Goal: Book appointment/travel/reservation

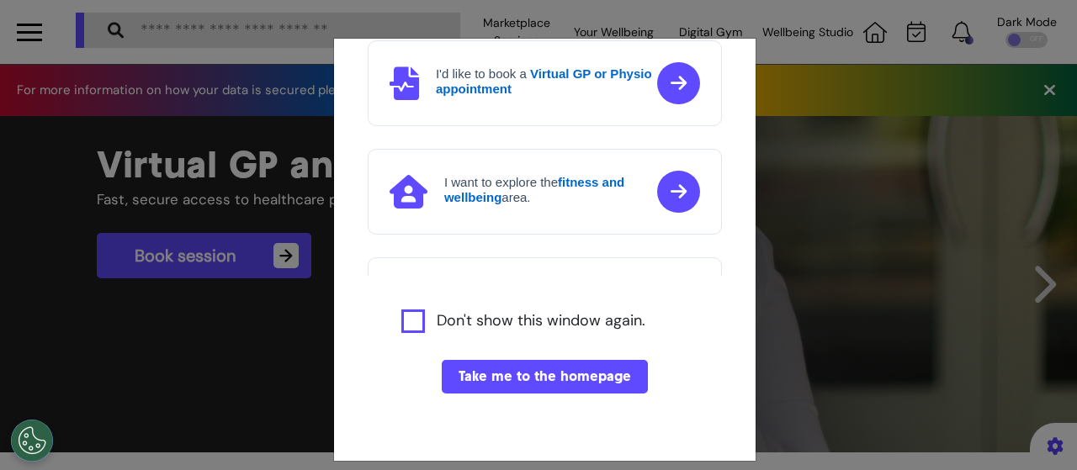
scroll to position [168, 0]
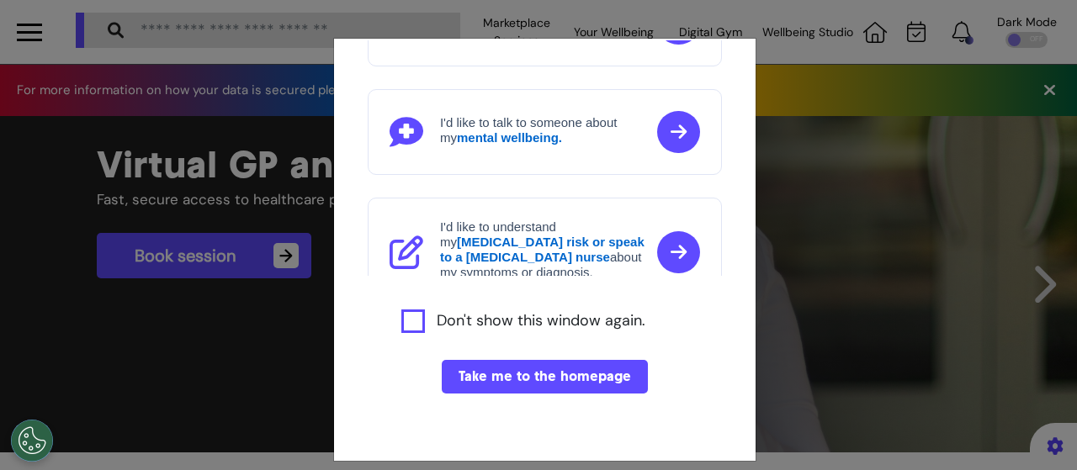
click at [530, 381] on button "Take me to the homepage" at bounding box center [545, 377] width 206 height 34
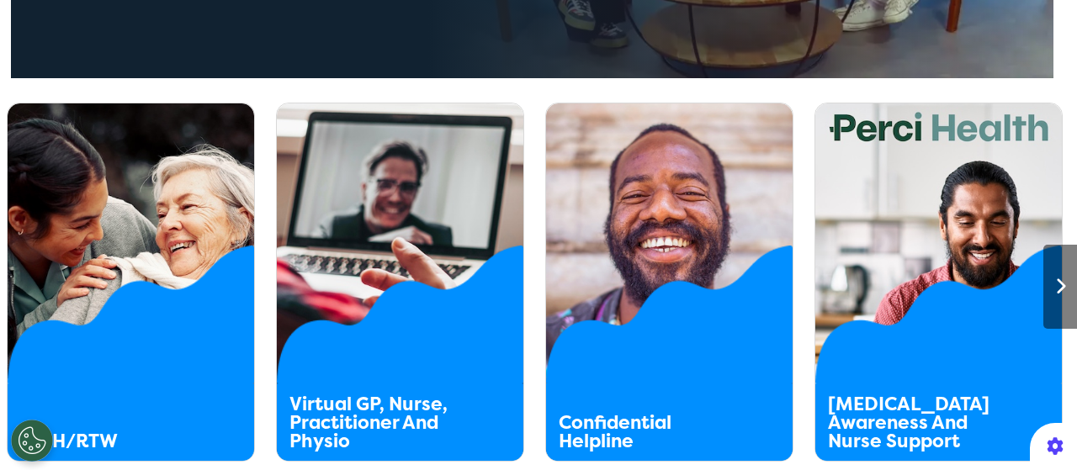
scroll to position [925, 0]
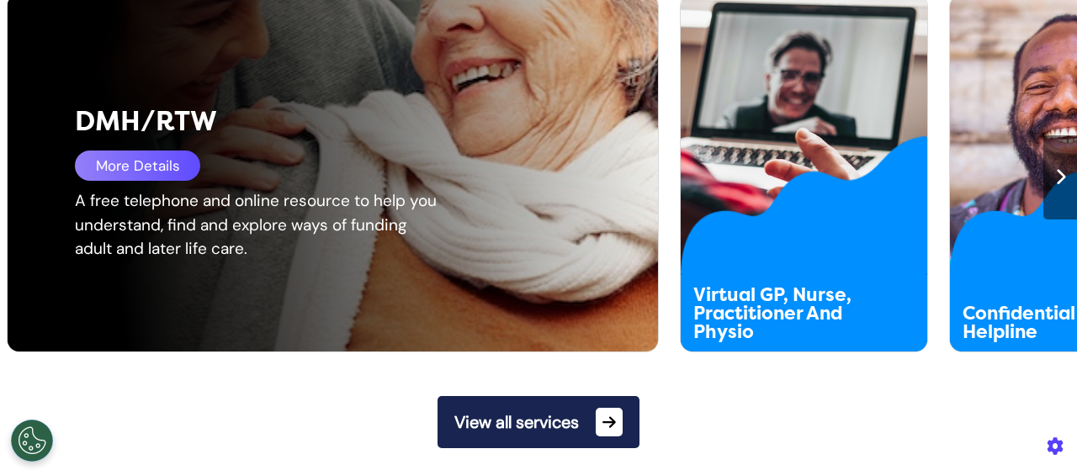
click at [124, 221] on div "A free telephone and online resource to help you understand, find and explore w…" at bounding box center [256, 225] width 363 height 72
click at [136, 173] on div "More Details" at bounding box center [137, 166] width 125 height 30
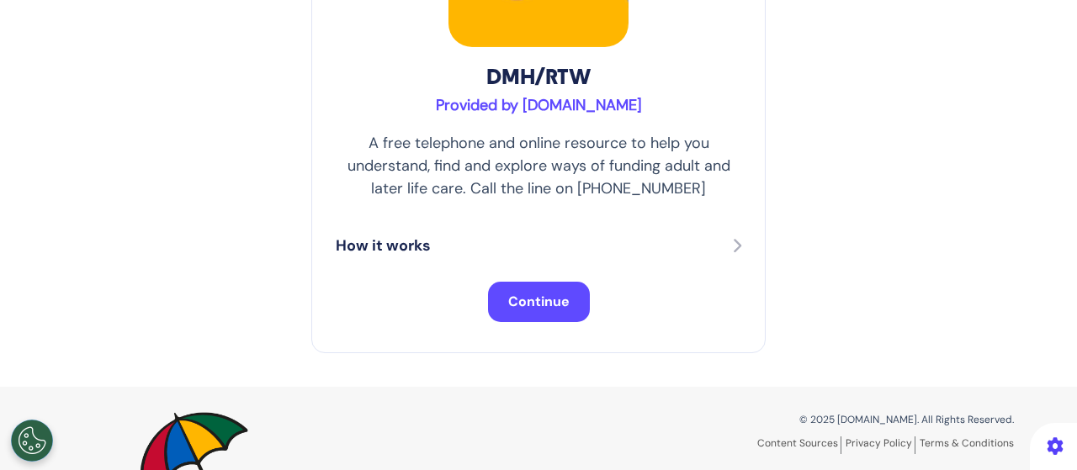
click at [522, 310] on button "Continue" at bounding box center [539, 302] width 102 height 40
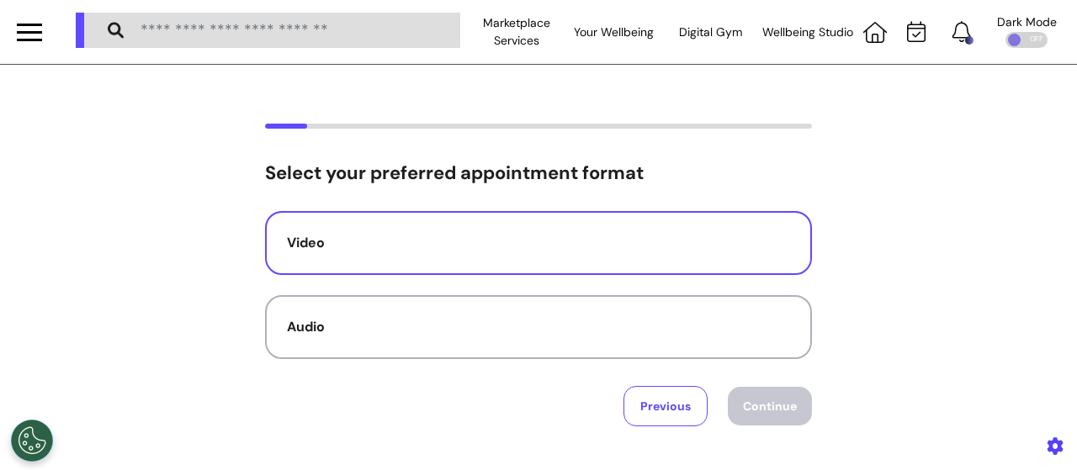
click at [546, 252] on div "Video" at bounding box center [538, 243] width 503 height 20
click at [755, 405] on button "Continue" at bounding box center [770, 406] width 84 height 39
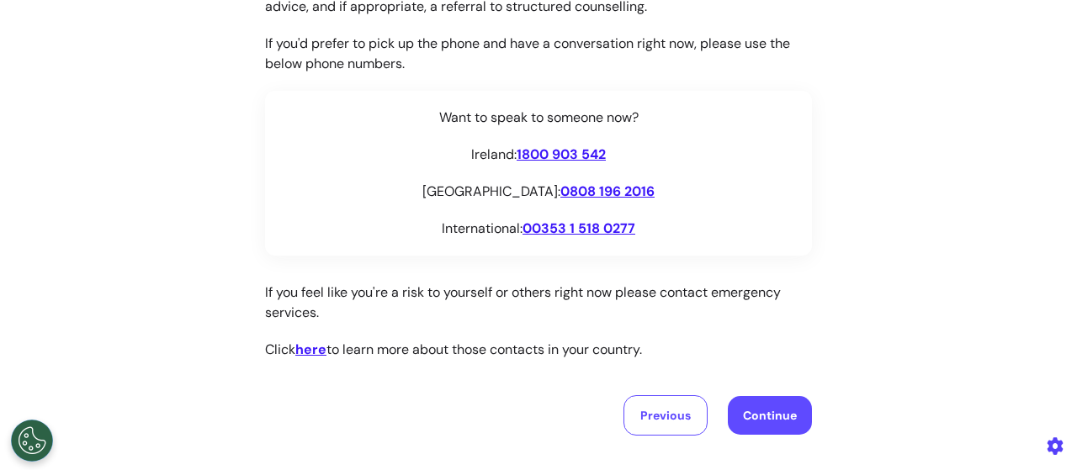
scroll to position [336, 0]
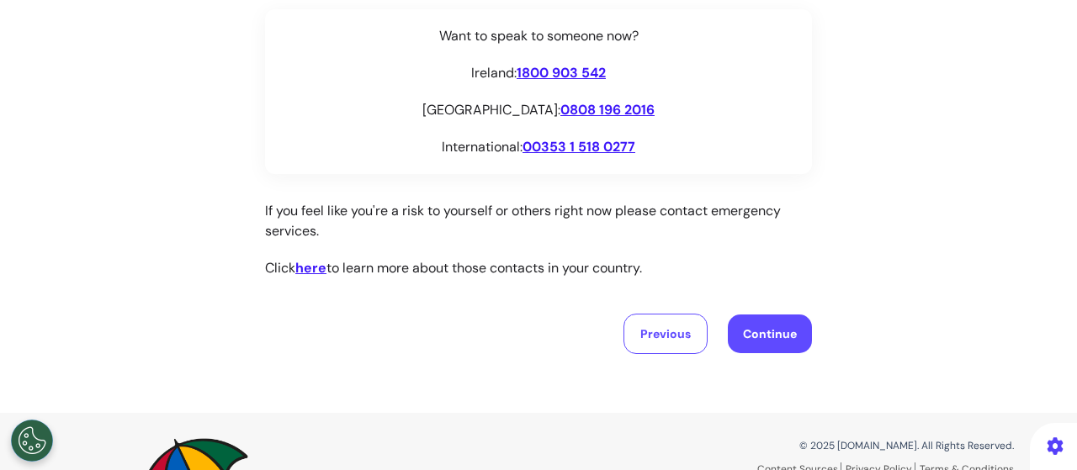
click at [762, 326] on button "Continue" at bounding box center [770, 334] width 84 height 39
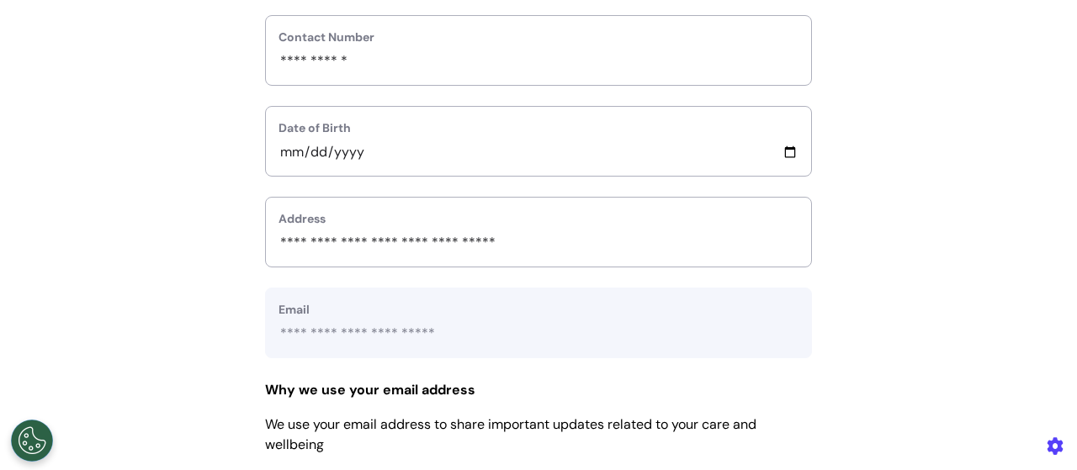
scroll to position [841, 0]
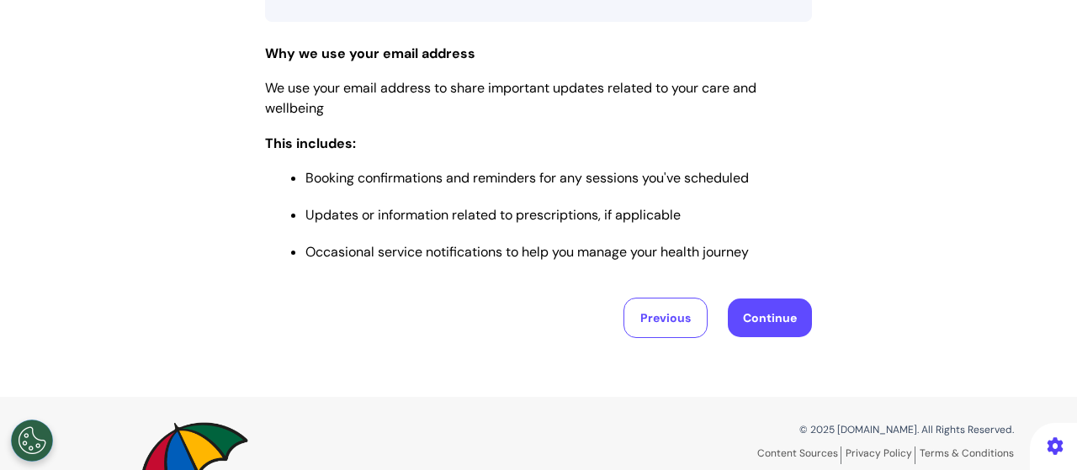
click at [774, 310] on button "Continue" at bounding box center [770, 318] width 84 height 39
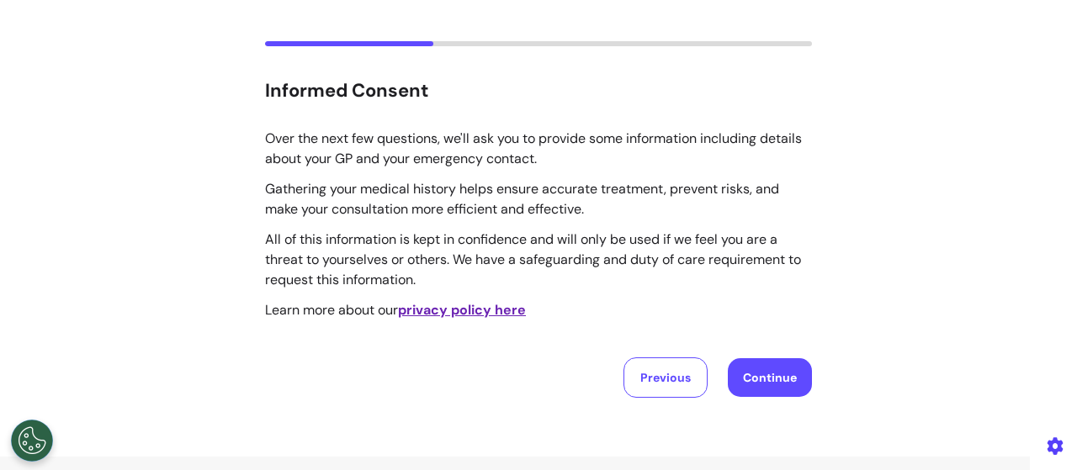
scroll to position [168, 0]
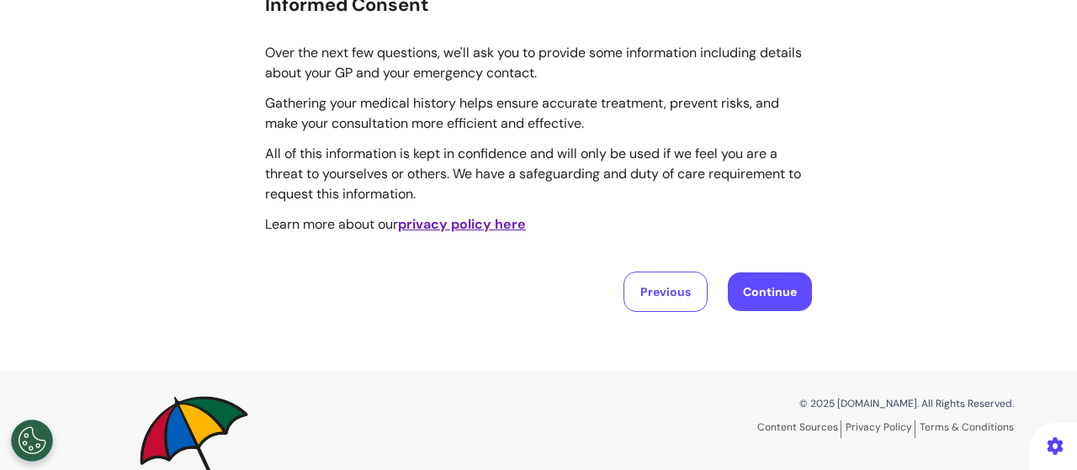
click at [762, 296] on button "Continue" at bounding box center [770, 292] width 84 height 39
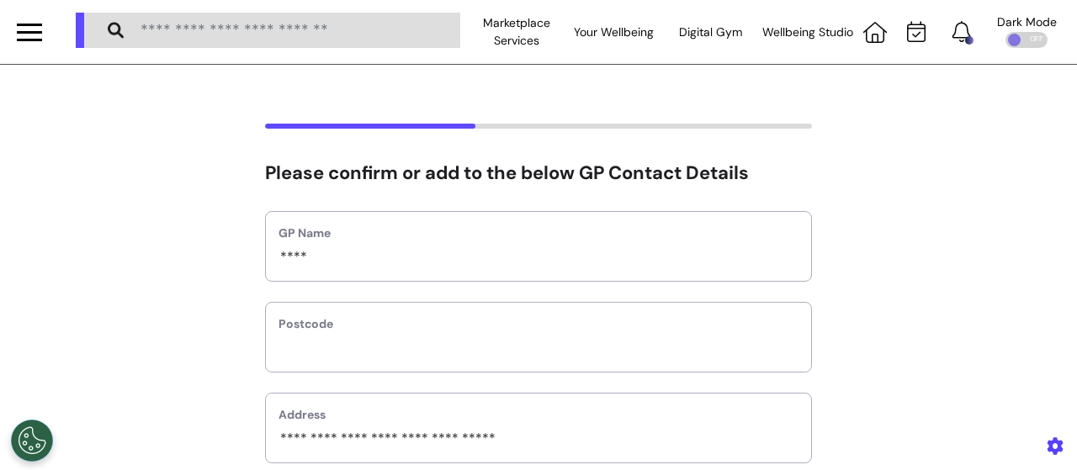
scroll to position [252, 0]
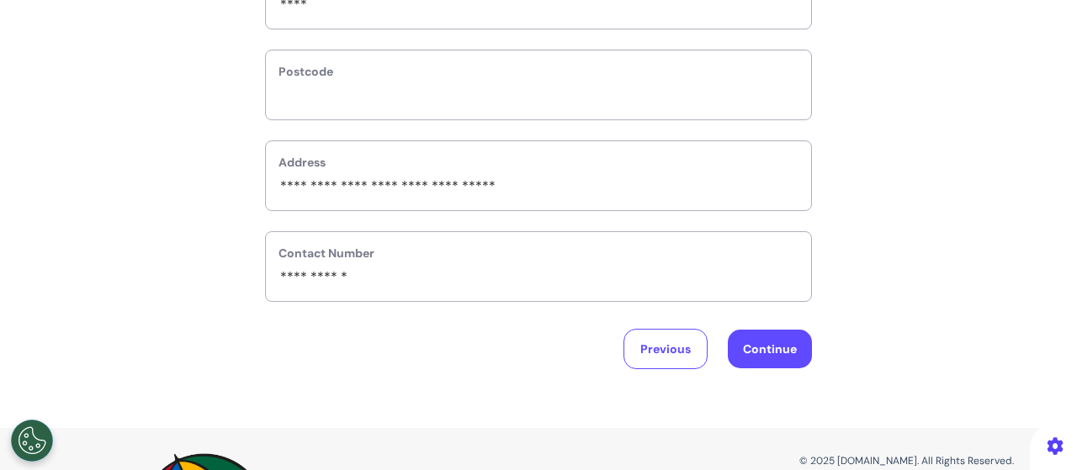
drag, startPoint x: 764, startPoint y: 338, endPoint x: 495, endPoint y: 36, distance: 404.5
click at [500, 0] on html "Marketplace Services Your Wellbeing Wellbeing Nutrition Be Calm sound space Rew…" at bounding box center [538, 235] width 1077 height 470
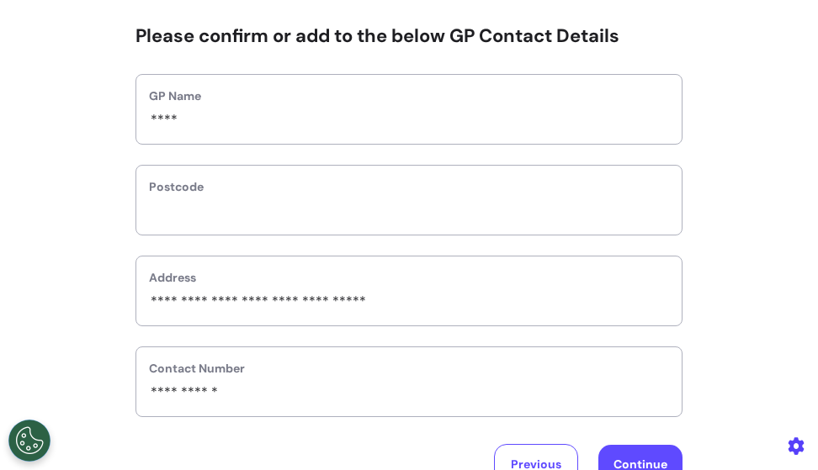
scroll to position [336, 0]
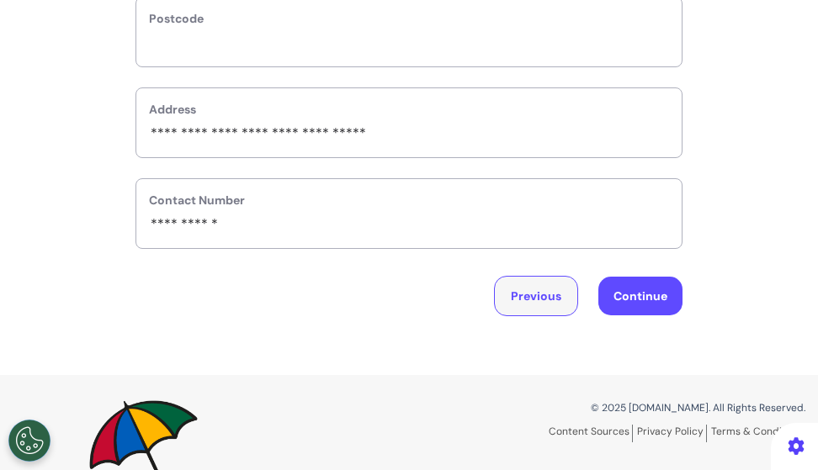
click at [547, 316] on button "Previous" at bounding box center [536, 296] width 84 height 40
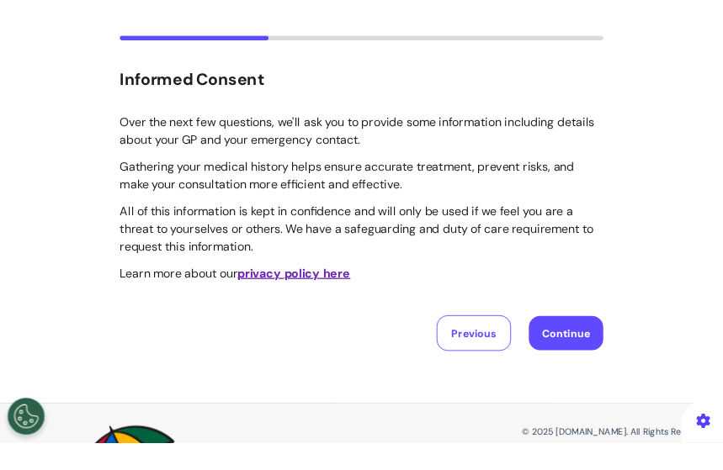
scroll to position [137, 0]
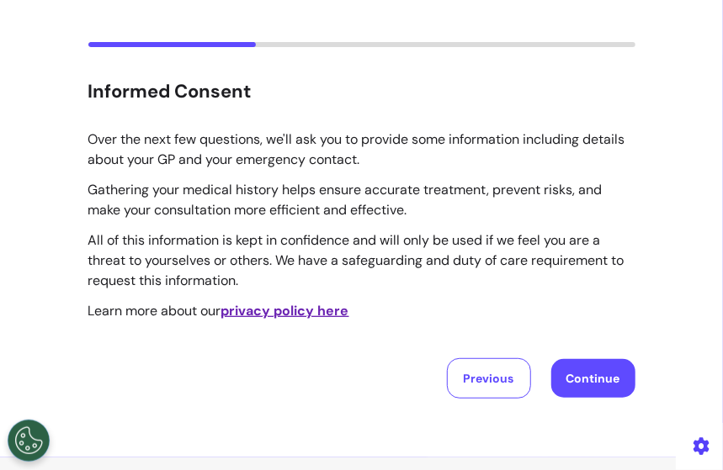
click at [582, 376] on button "Continue" at bounding box center [593, 378] width 84 height 39
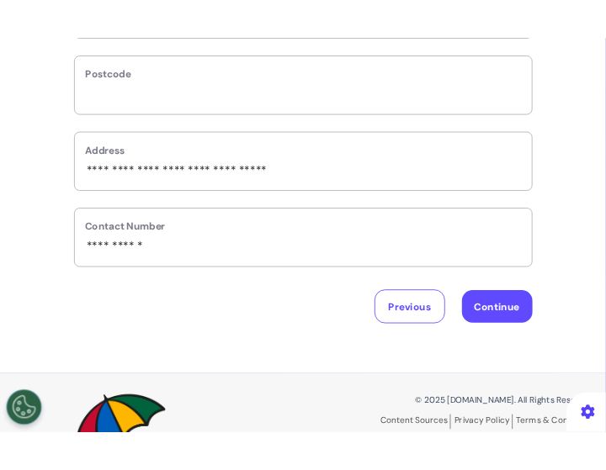
scroll to position [252, 0]
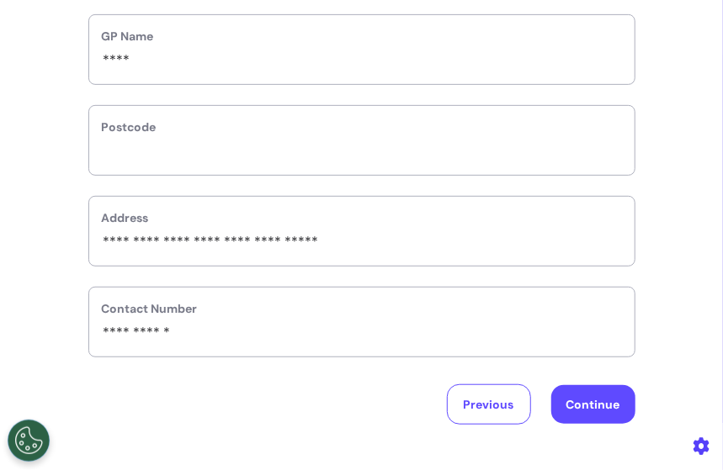
click at [412, 162] on div "Postcode" at bounding box center [361, 140] width 547 height 71
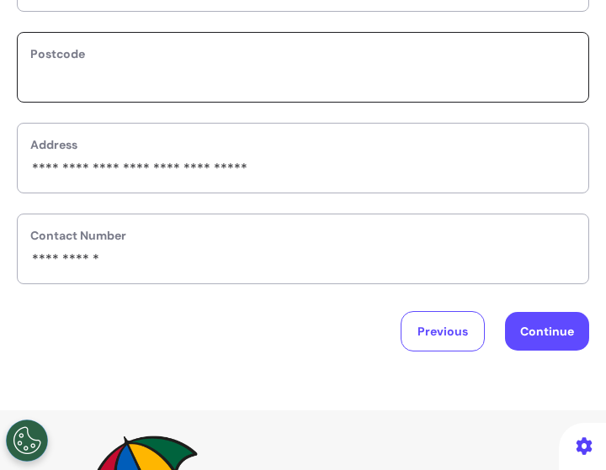
click at [338, 77] on input "text" at bounding box center [302, 78] width 545 height 22
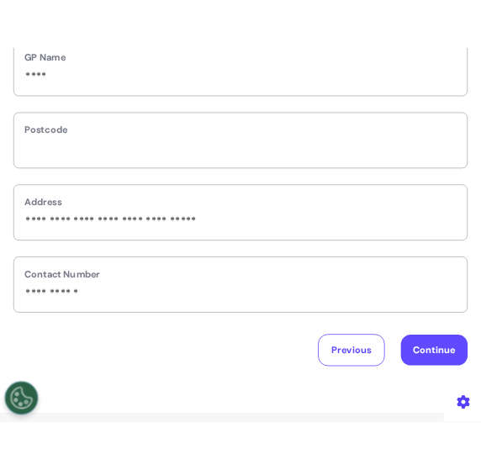
scroll to position [168, 0]
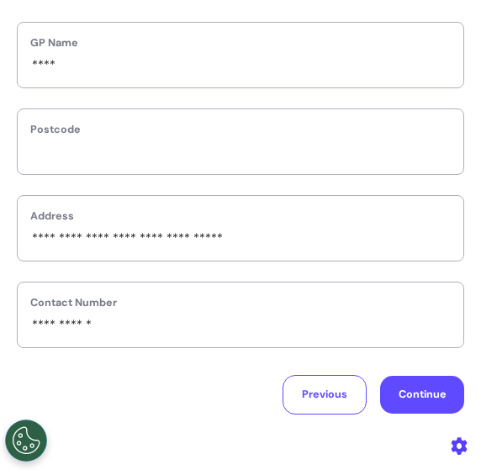
click at [392, 379] on button "Continue" at bounding box center [422, 395] width 84 height 38
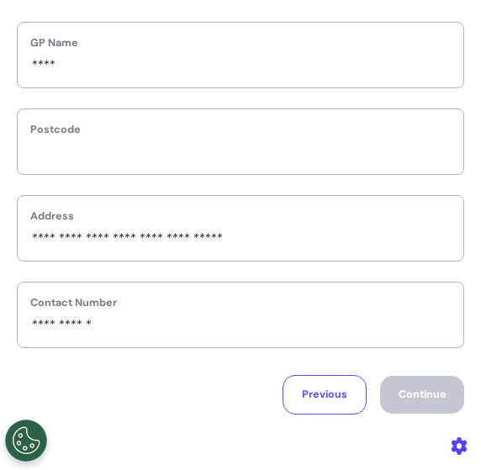
select select "******"
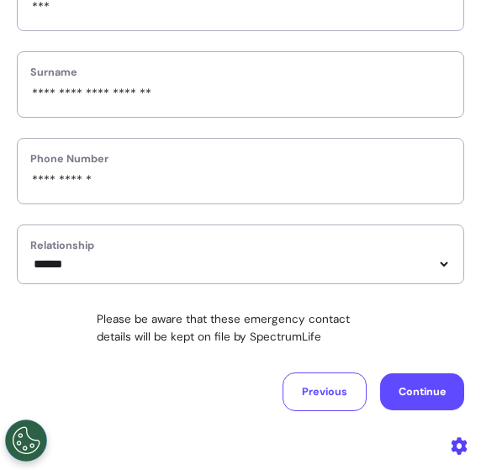
scroll to position [336, 0]
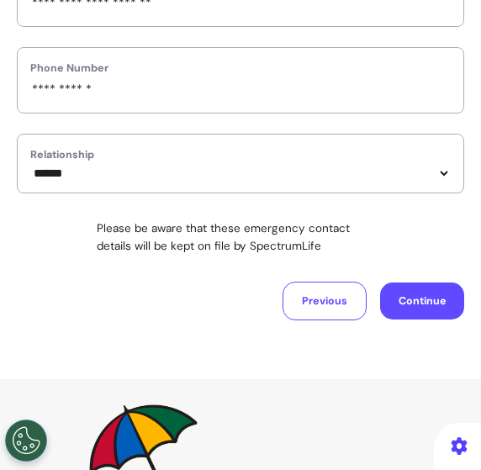
click at [396, 296] on button "Continue" at bounding box center [422, 302] width 84 height 38
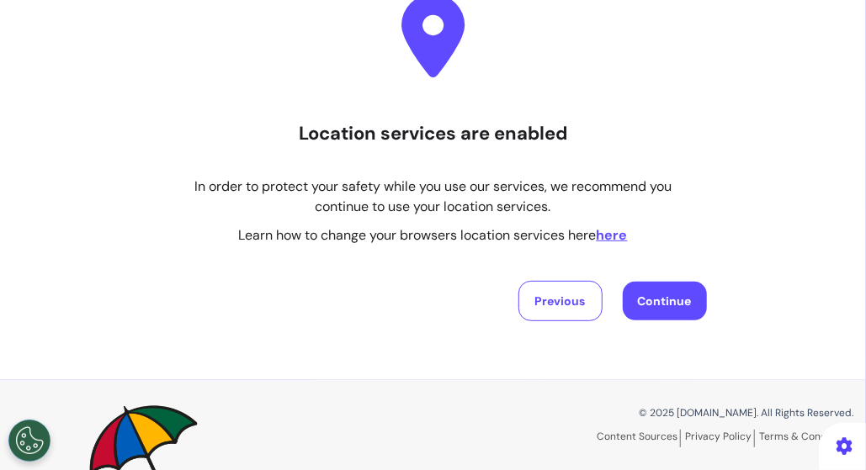
scroll to position [84, 0]
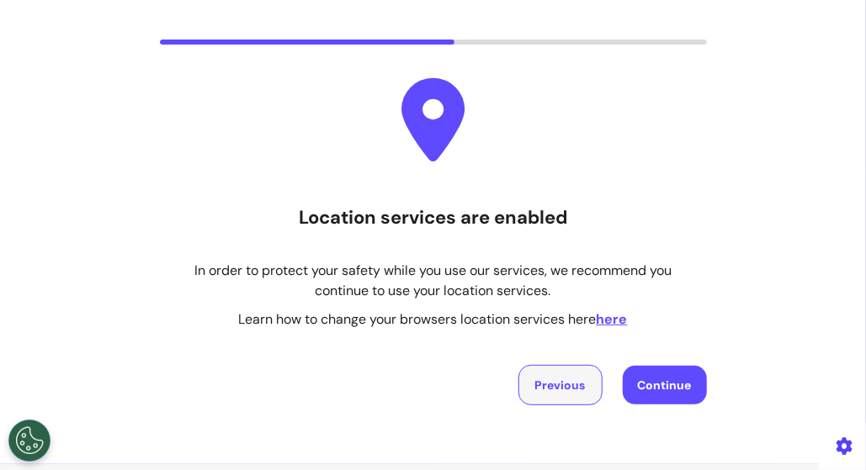
click at [559, 383] on button "Previous" at bounding box center [560, 385] width 84 height 40
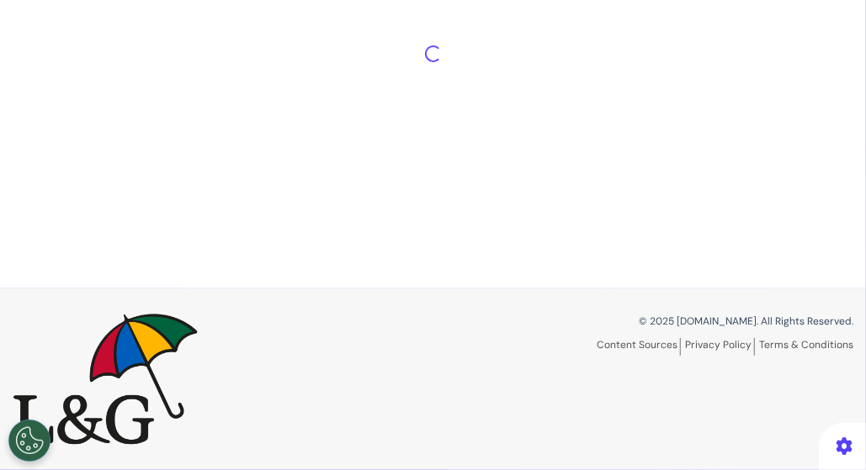
scroll to position [0, 0]
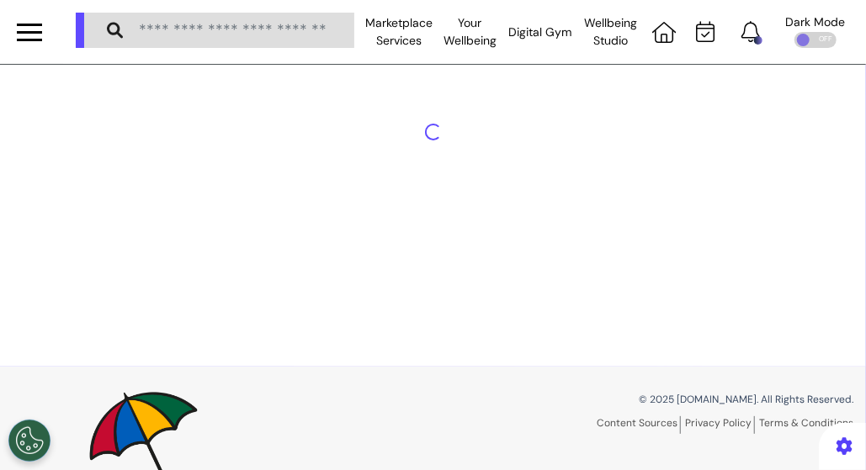
select select "******"
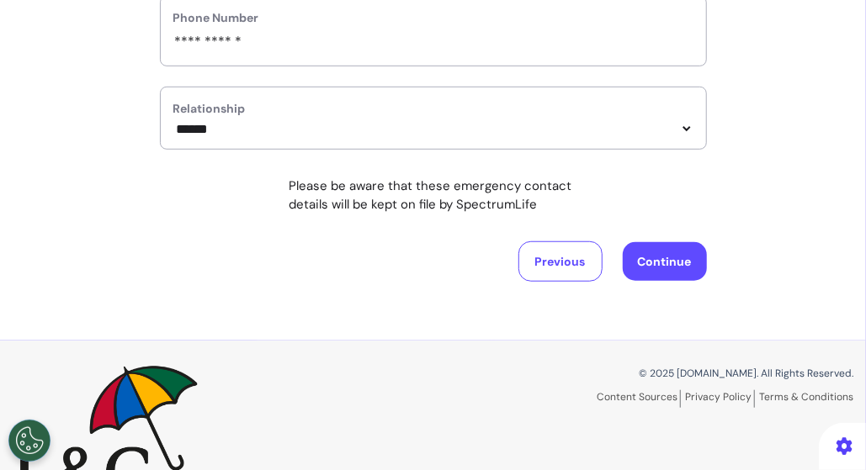
scroll to position [421, 0]
click at [654, 262] on button "Continue" at bounding box center [664, 260] width 84 height 39
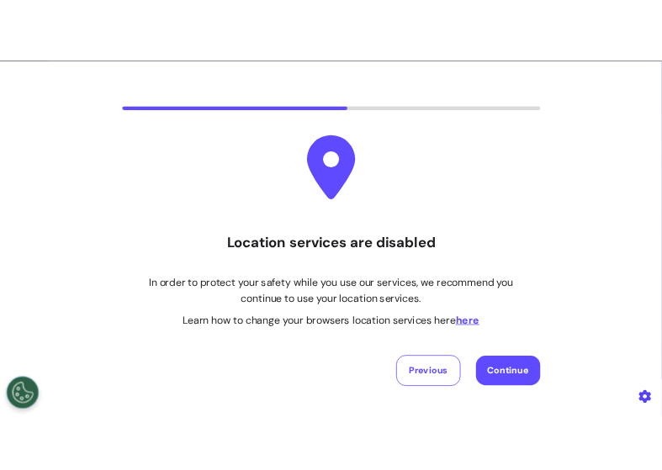
scroll to position [84, 0]
